Goal: Information Seeking & Learning: Learn about a topic

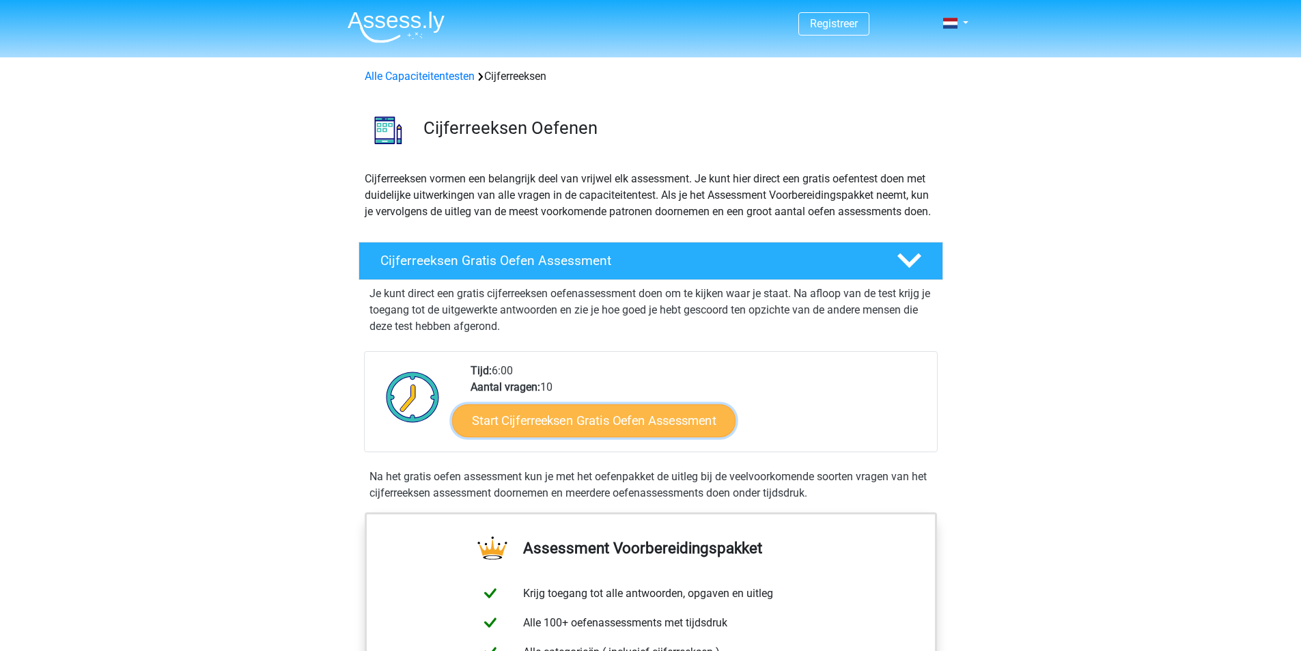
click at [606, 436] on link "Start Cijferreeksen Gratis Oefen Assessment" at bounding box center [593, 420] width 283 height 33
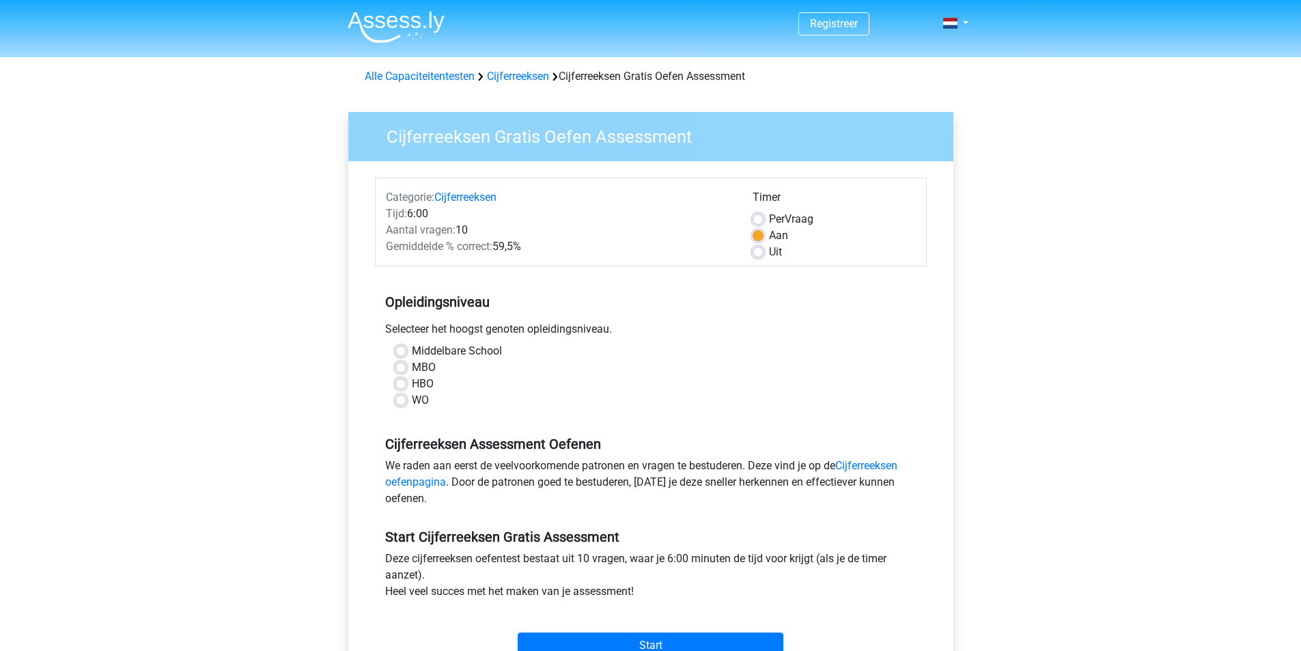
click at [415, 399] on label "WO" at bounding box center [420, 400] width 17 height 16
click at [406, 399] on input "WO" at bounding box center [400, 399] width 11 height 14
radio input "true"
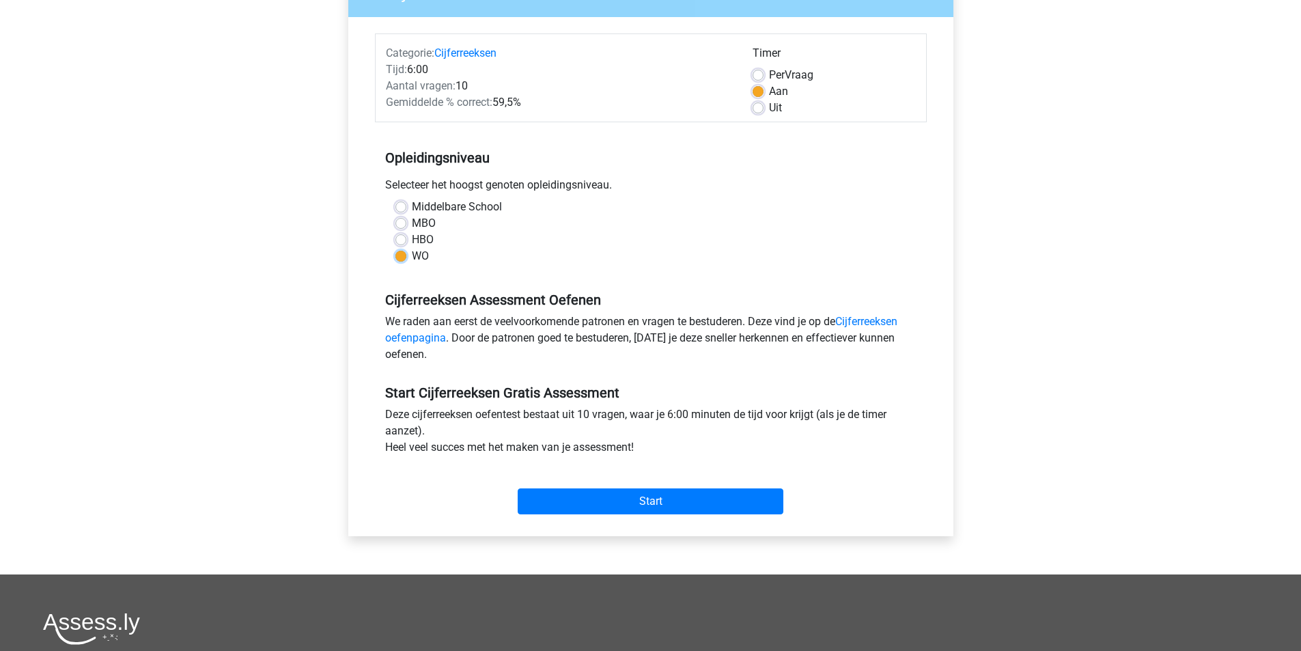
scroll to position [205, 0]
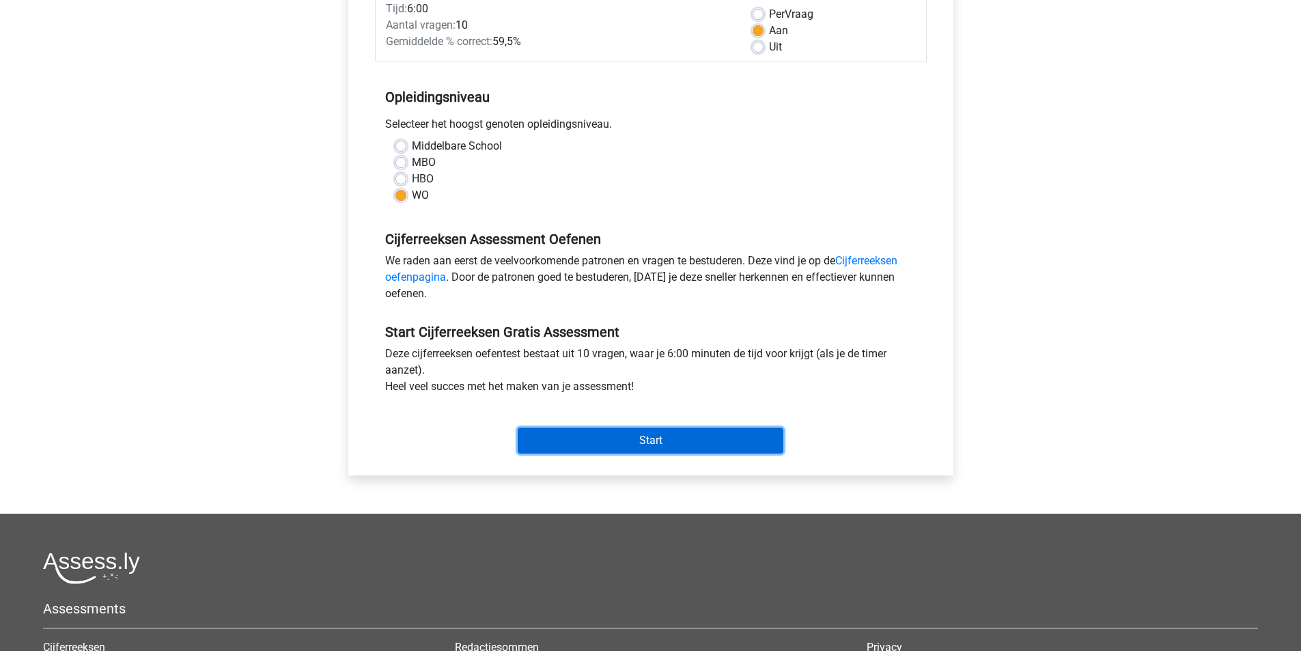
click at [631, 450] on input "Start" at bounding box center [651, 440] width 266 height 26
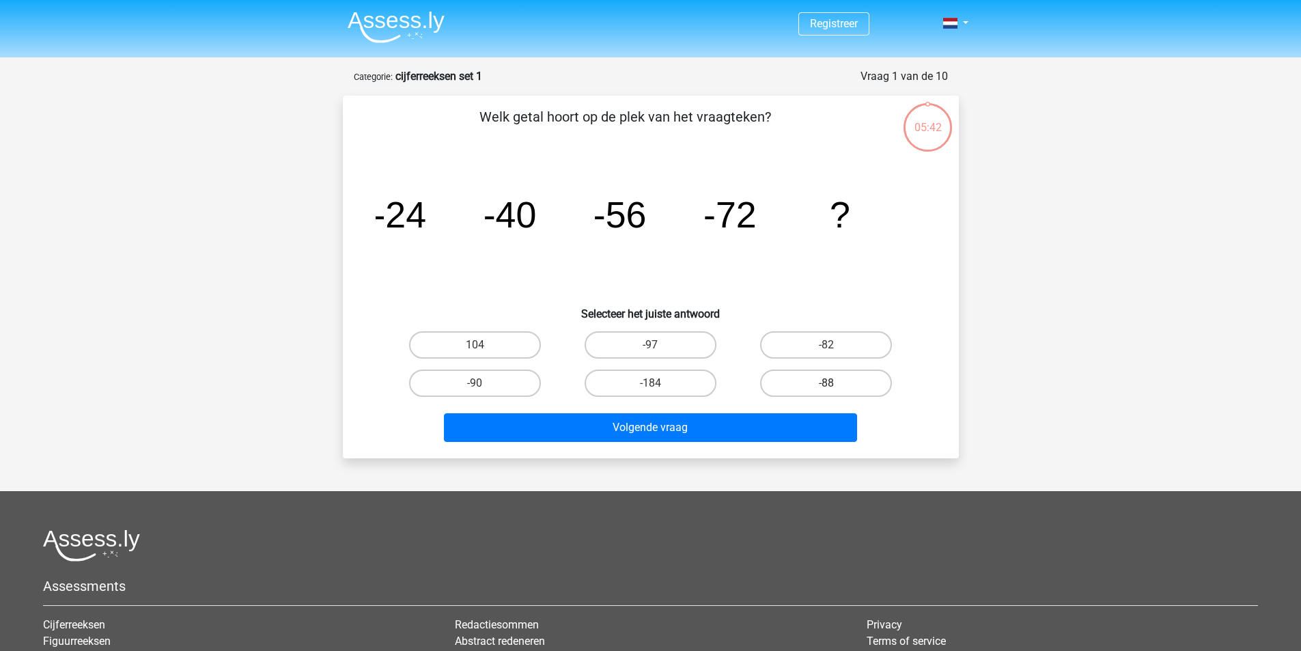
click at [875, 393] on label "-88" at bounding box center [826, 382] width 132 height 27
click at [835, 392] on input "-88" at bounding box center [830, 387] width 9 height 9
radio input "true"
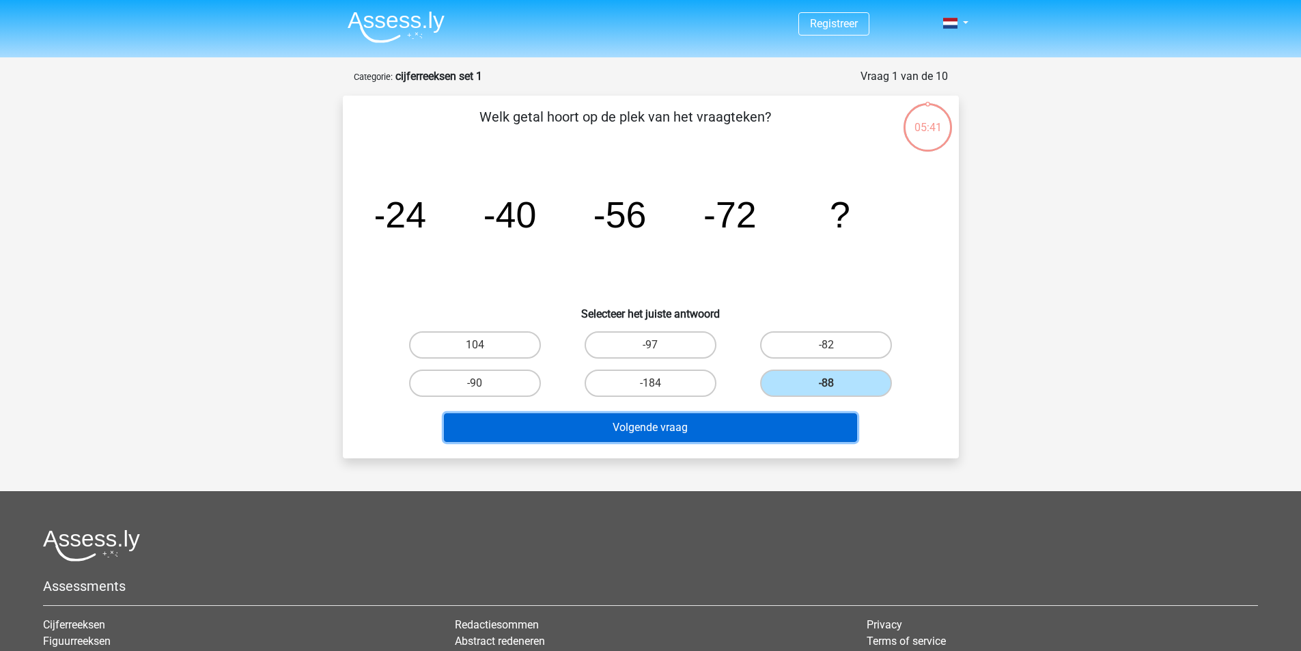
click at [754, 432] on button "Volgende vraag" at bounding box center [650, 427] width 413 height 29
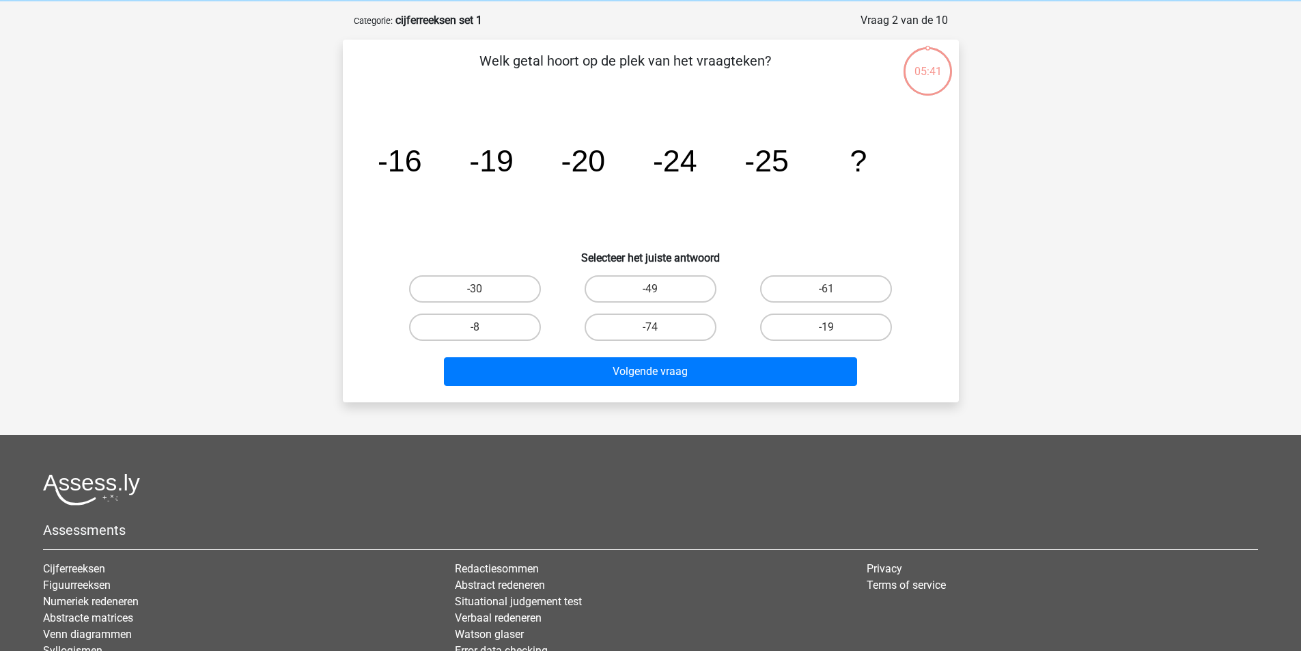
scroll to position [68, 0]
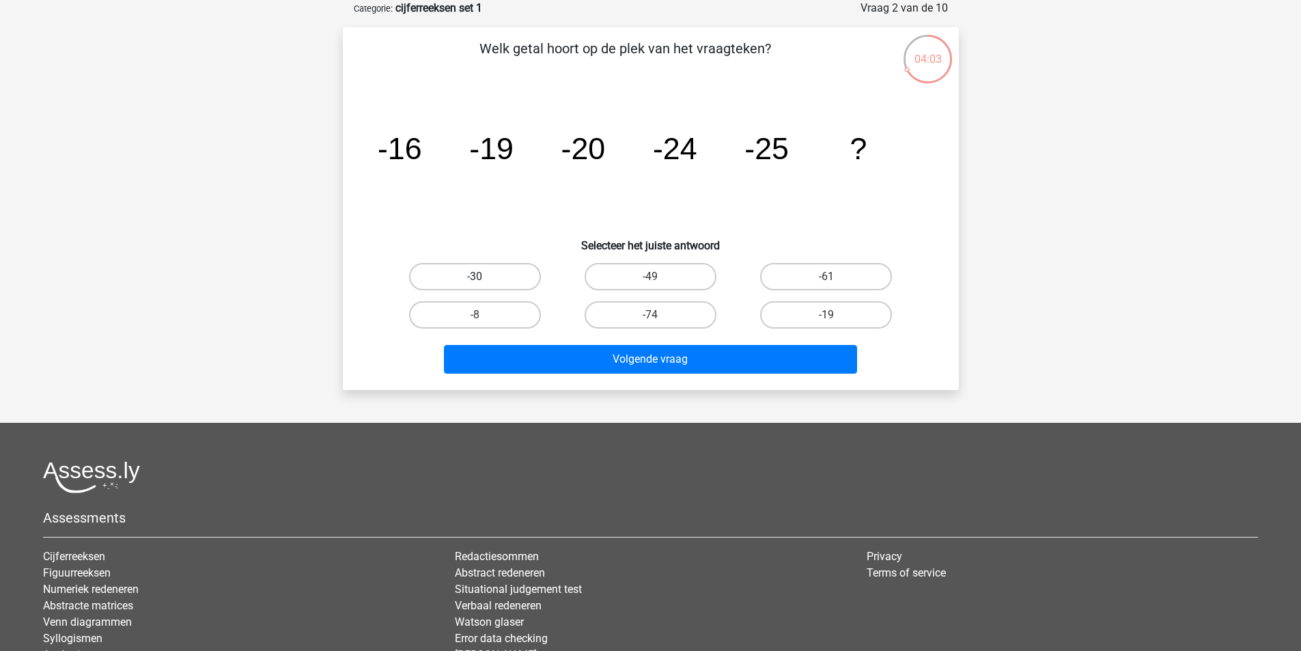
drag, startPoint x: 486, startPoint y: 268, endPoint x: 501, endPoint y: 275, distance: 16.5
click at [483, 267] on label "-30" at bounding box center [475, 276] width 132 height 27
click at [483, 277] on input "-30" at bounding box center [479, 281] width 9 height 9
radio input "true"
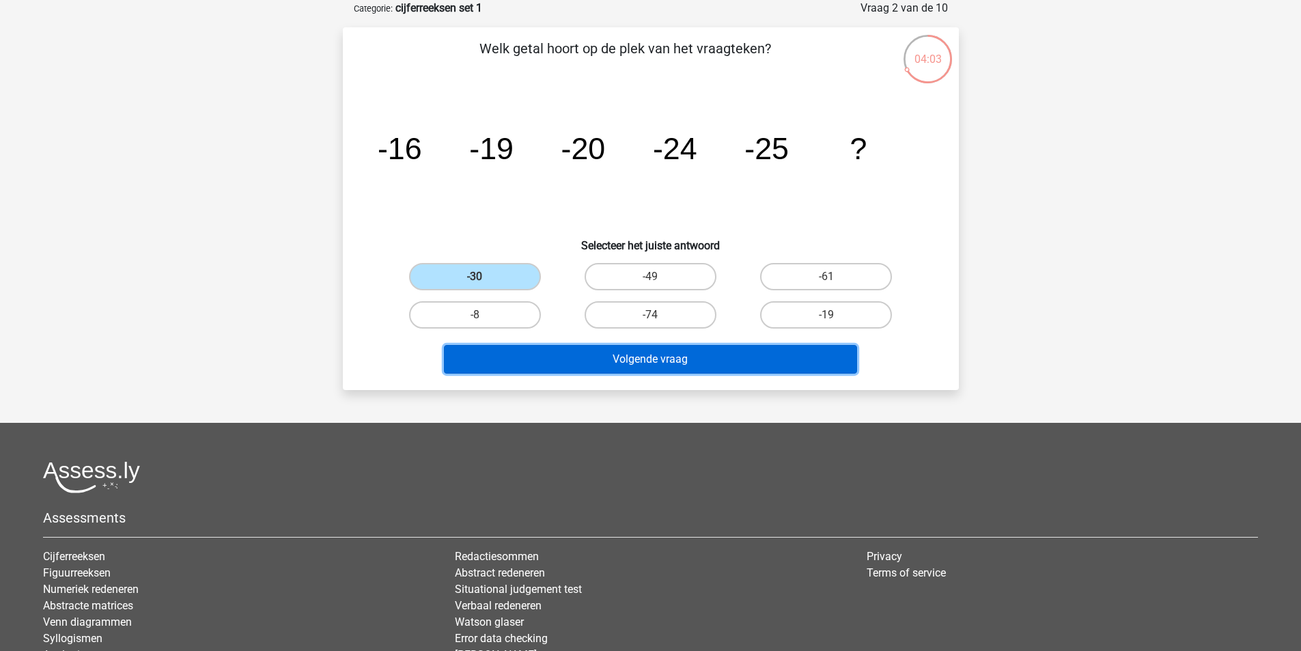
click at [688, 367] on button "Volgende vraag" at bounding box center [650, 359] width 413 height 29
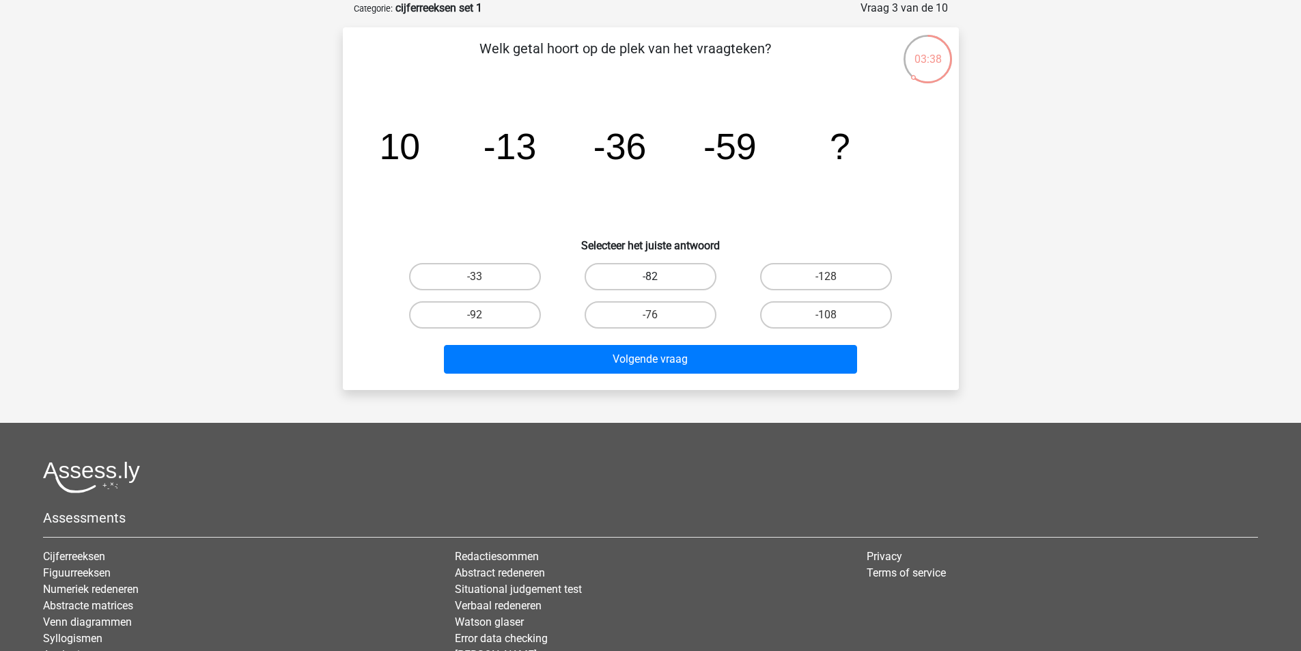
click at [681, 281] on label "-82" at bounding box center [650, 276] width 132 height 27
click at [659, 281] on input "-82" at bounding box center [654, 281] width 9 height 9
radio input "true"
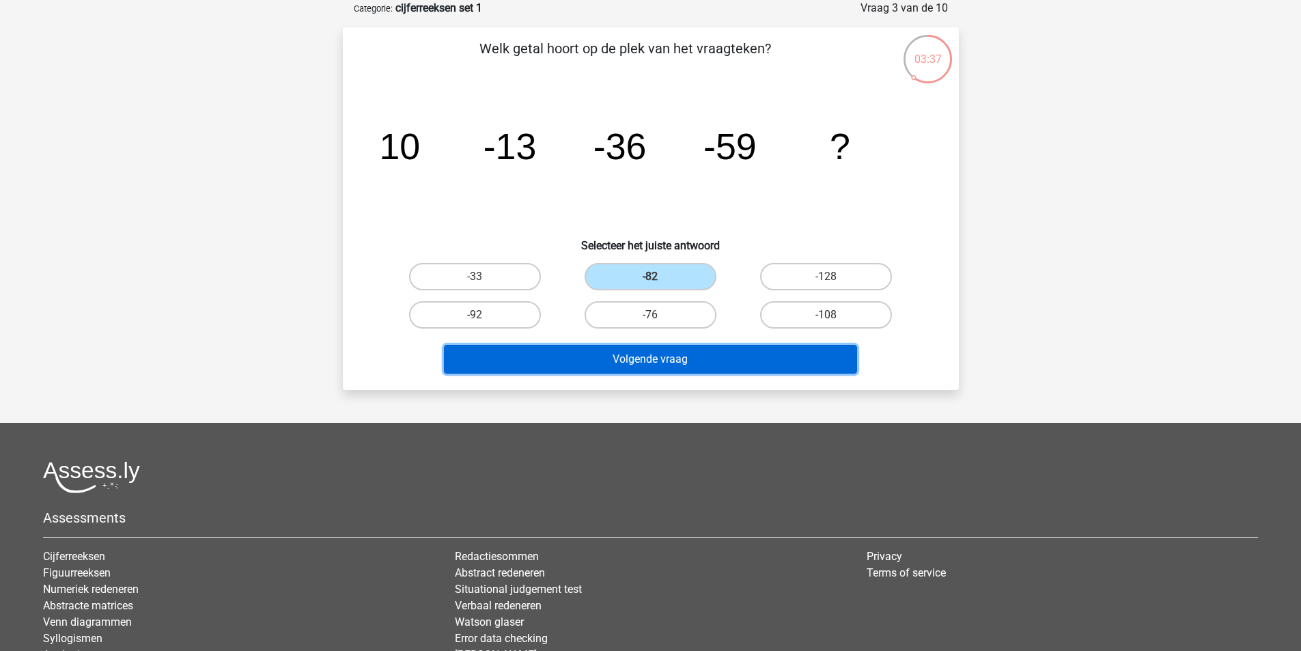
click at [725, 364] on button "Volgende vraag" at bounding box center [650, 359] width 413 height 29
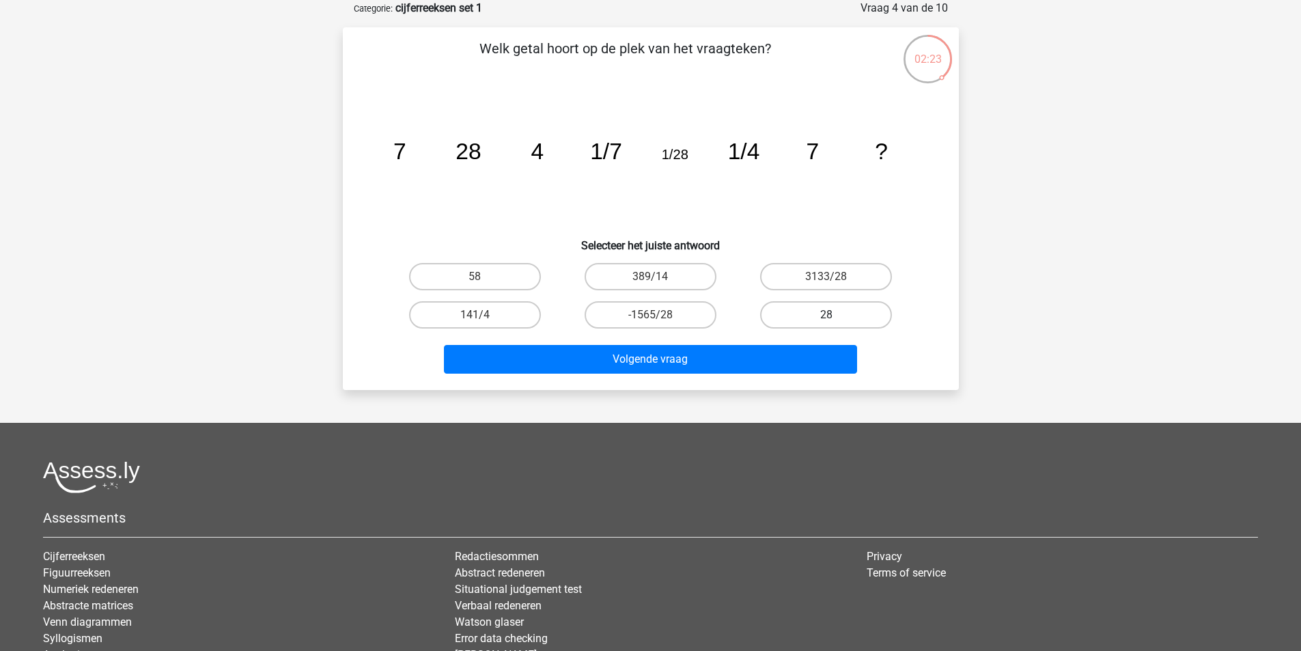
click at [841, 313] on label "28" at bounding box center [826, 314] width 132 height 27
click at [835, 315] on input "28" at bounding box center [830, 319] width 9 height 9
radio input "true"
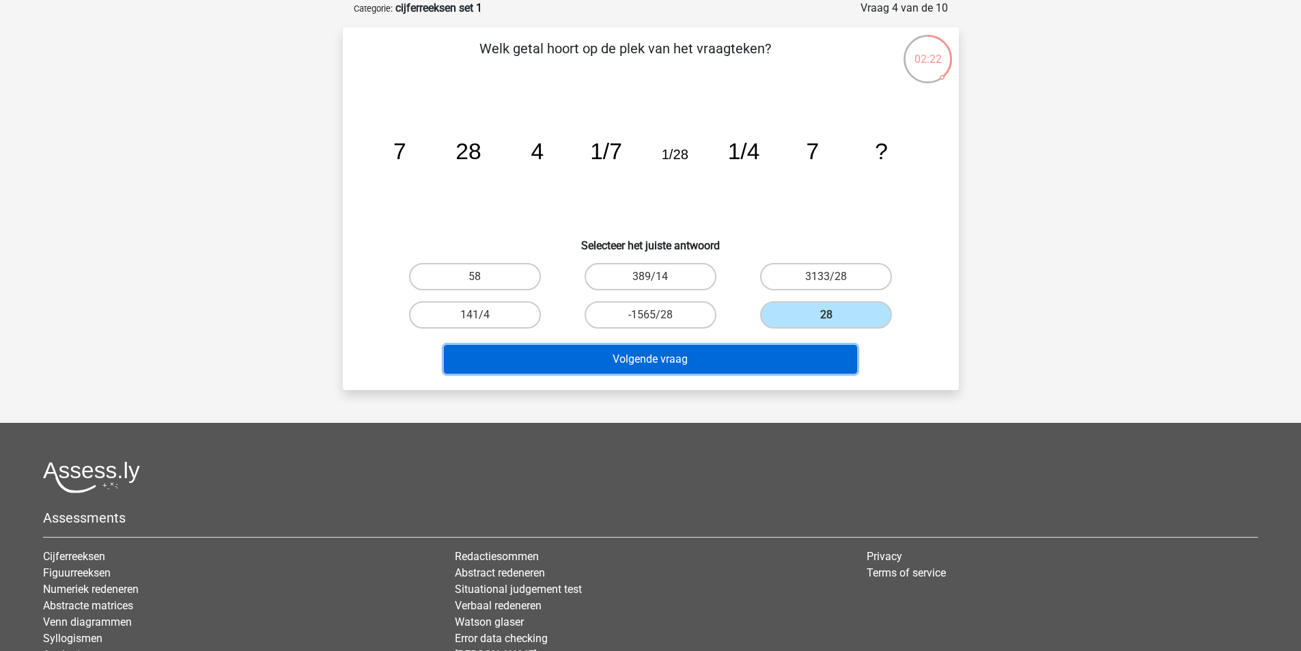
click at [783, 358] on button "Volgende vraag" at bounding box center [650, 359] width 413 height 29
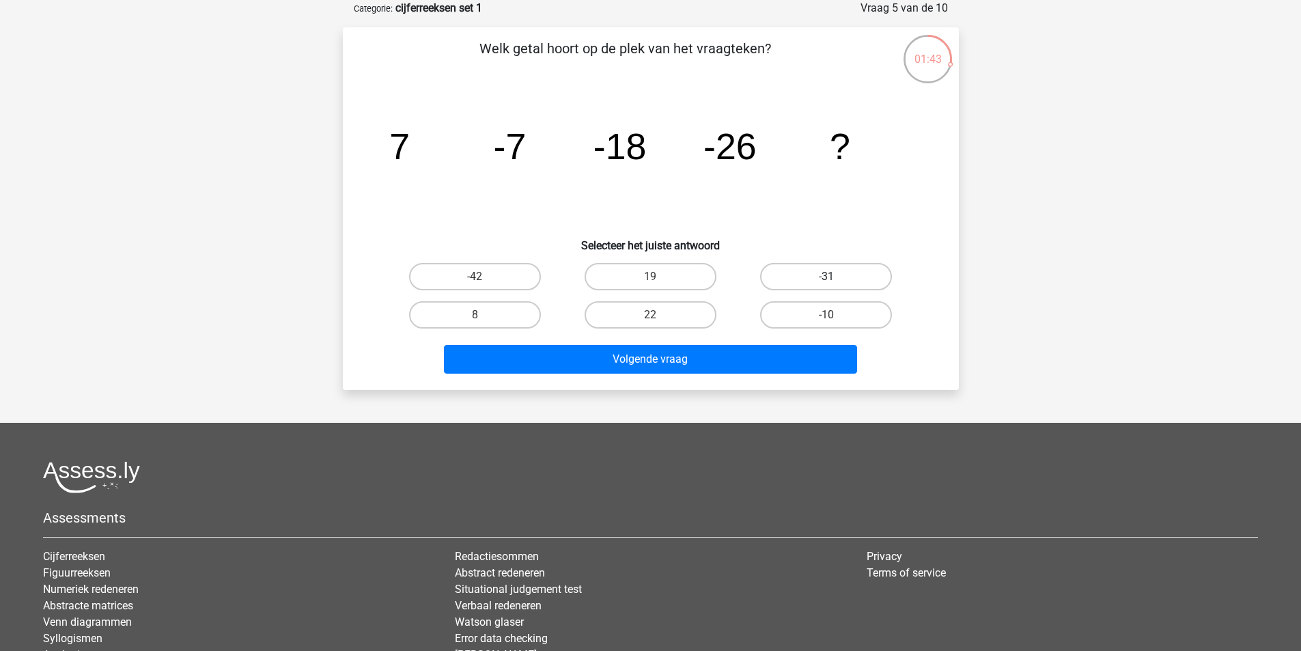
click at [806, 268] on label "-31" at bounding box center [826, 276] width 132 height 27
click at [826, 277] on input "-31" at bounding box center [830, 281] width 9 height 9
radio input "true"
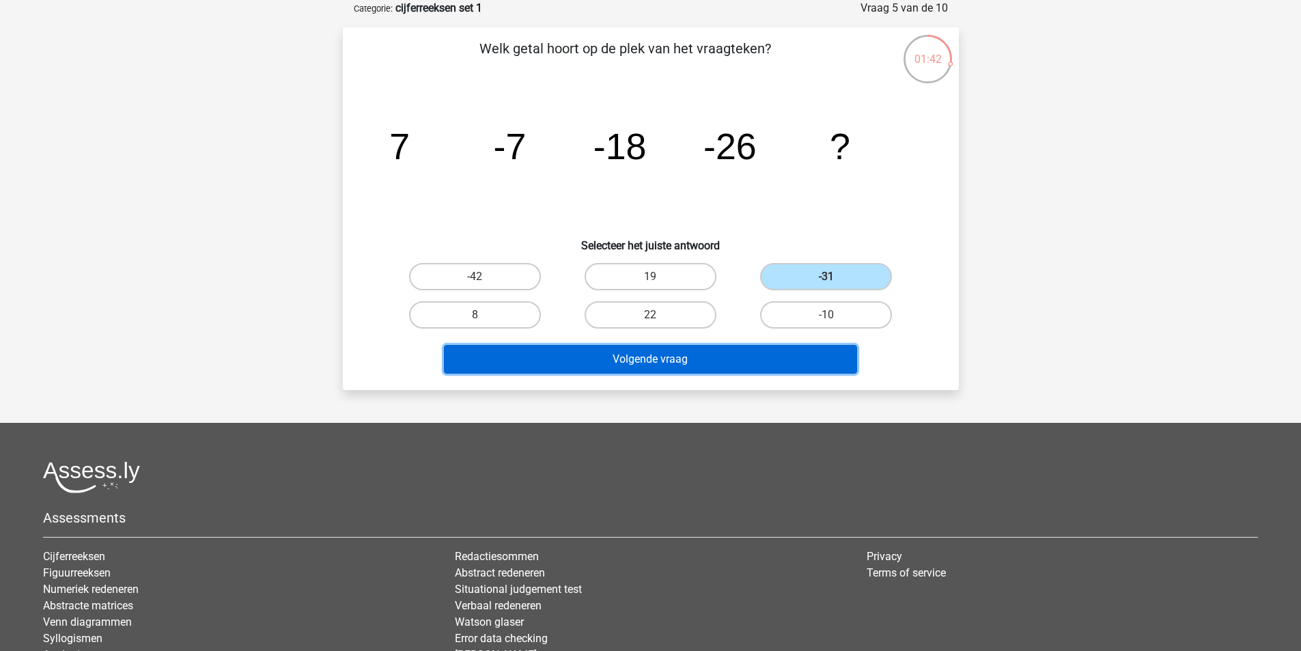
click at [783, 361] on button "Volgende vraag" at bounding box center [650, 359] width 413 height 29
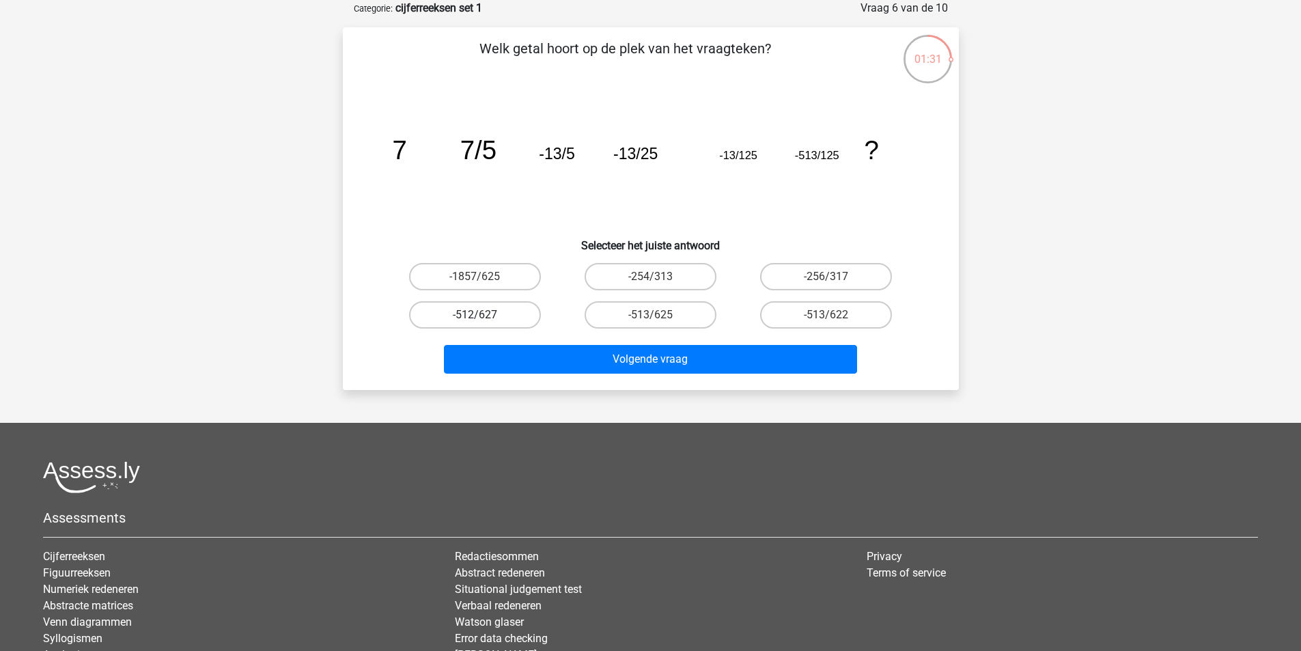
click at [490, 310] on label "-512/627" at bounding box center [475, 314] width 132 height 27
click at [483, 315] on input "-512/627" at bounding box center [479, 319] width 9 height 9
radio input "true"
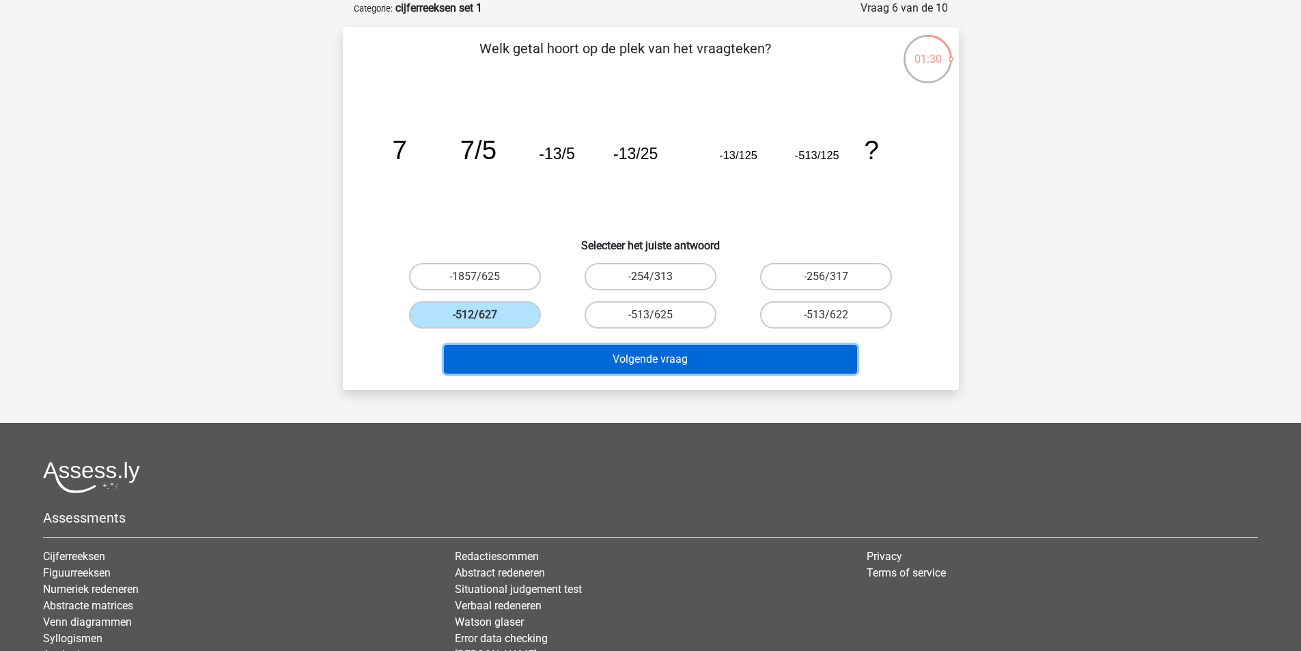
click at [630, 363] on button "Volgende vraag" at bounding box center [650, 359] width 413 height 29
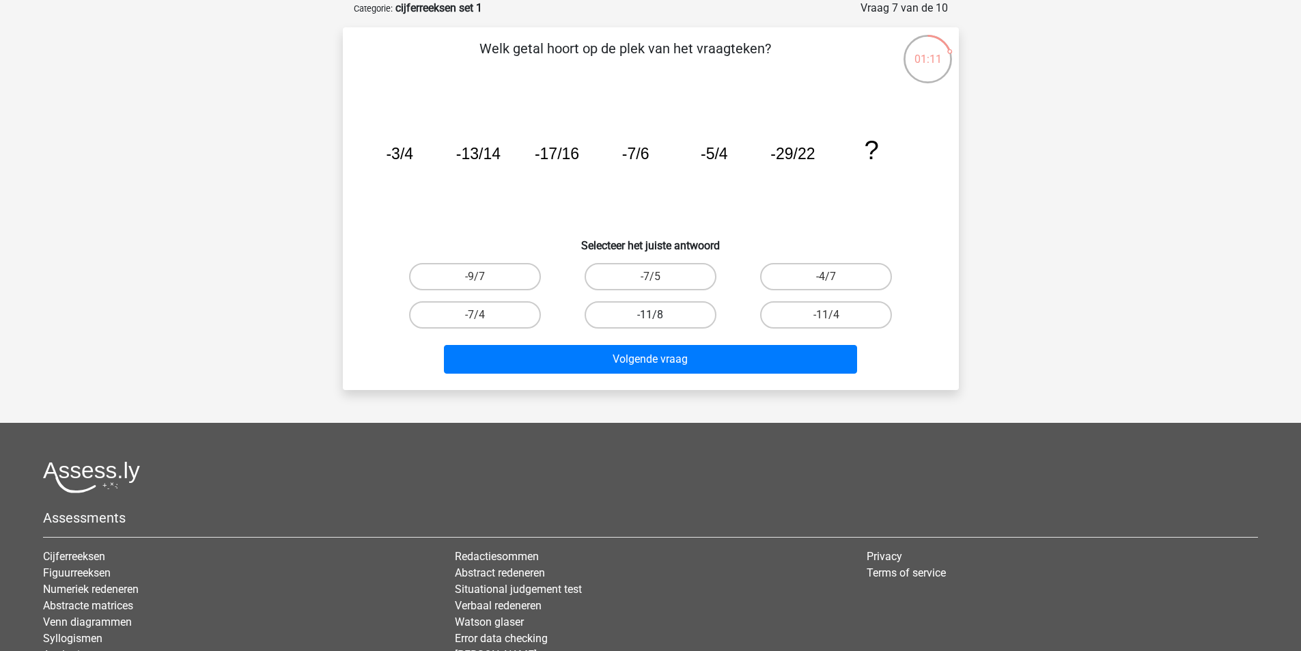
click at [666, 318] on label "-11/8" at bounding box center [650, 314] width 132 height 27
click at [659, 318] on input "-11/8" at bounding box center [654, 319] width 9 height 9
radio input "true"
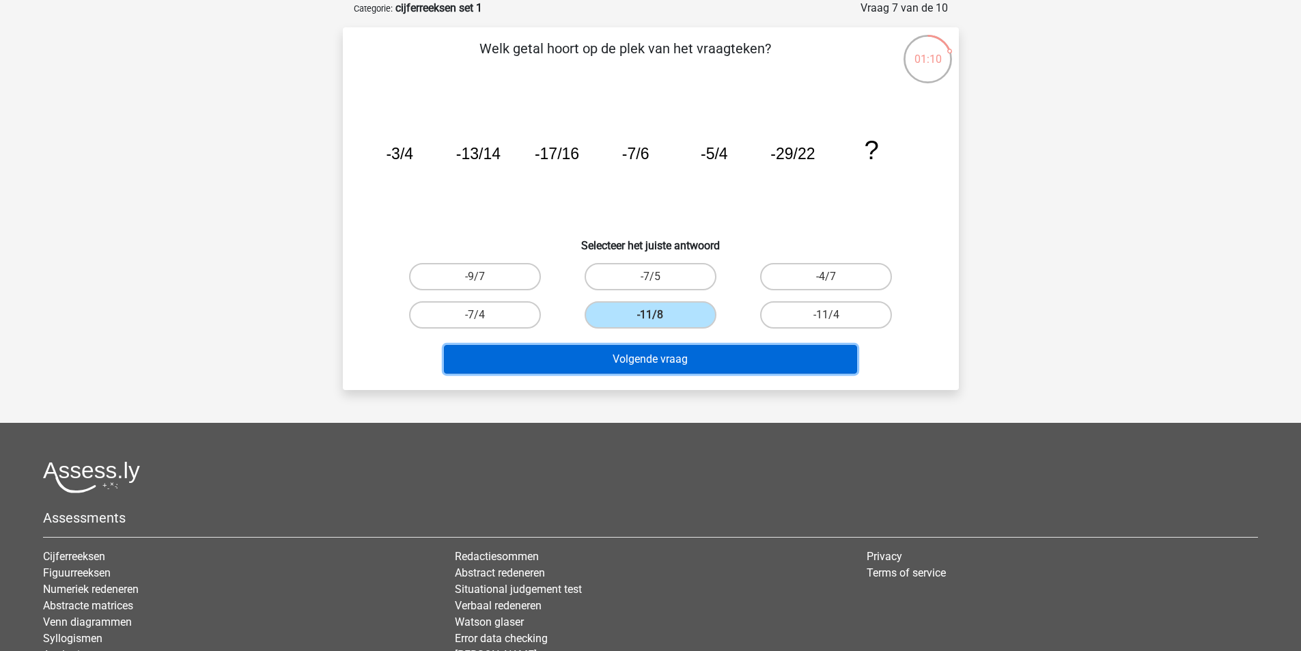
click at [664, 356] on button "Volgende vraag" at bounding box center [650, 359] width 413 height 29
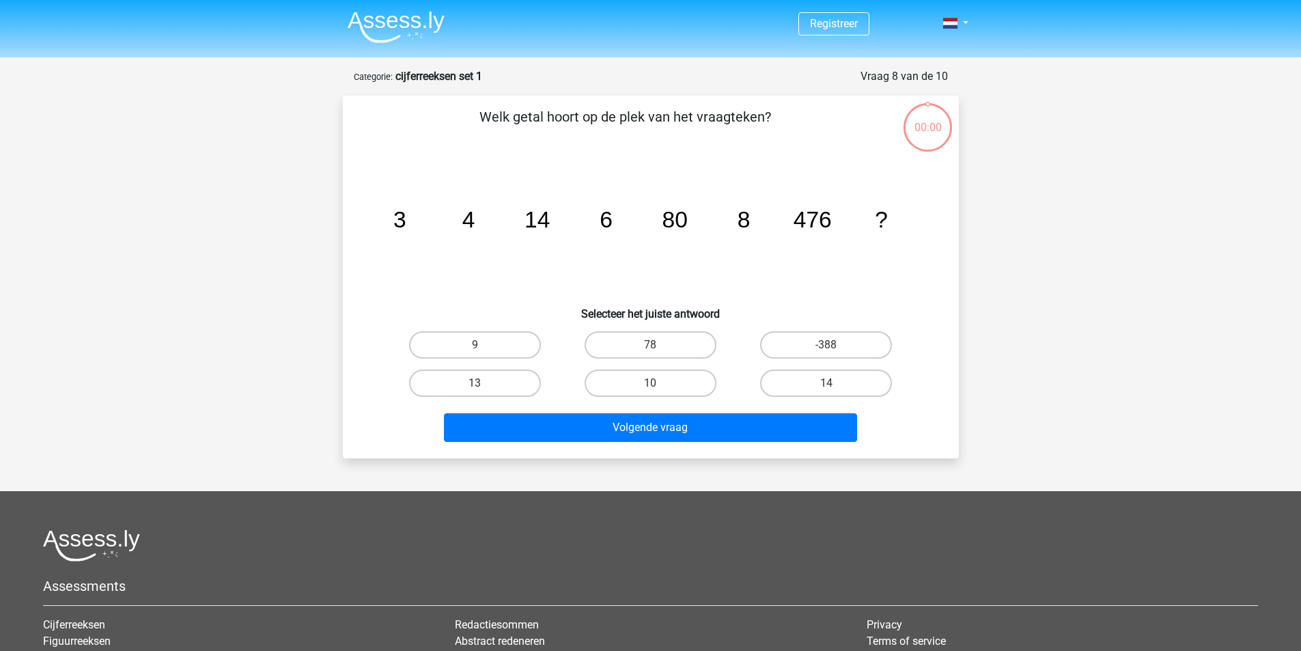
scroll to position [68, 0]
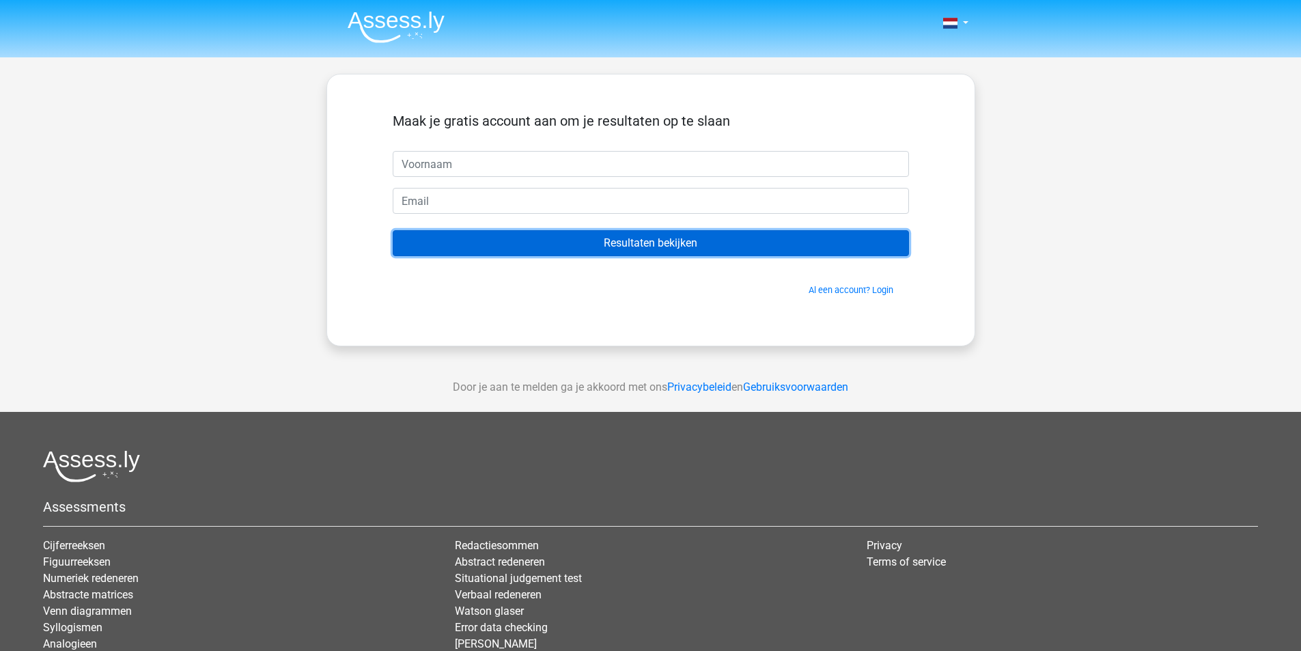
click at [686, 249] on input "Resultaten bekijken" at bounding box center [651, 243] width 516 height 26
